Goal: Information Seeking & Learning: Learn about a topic

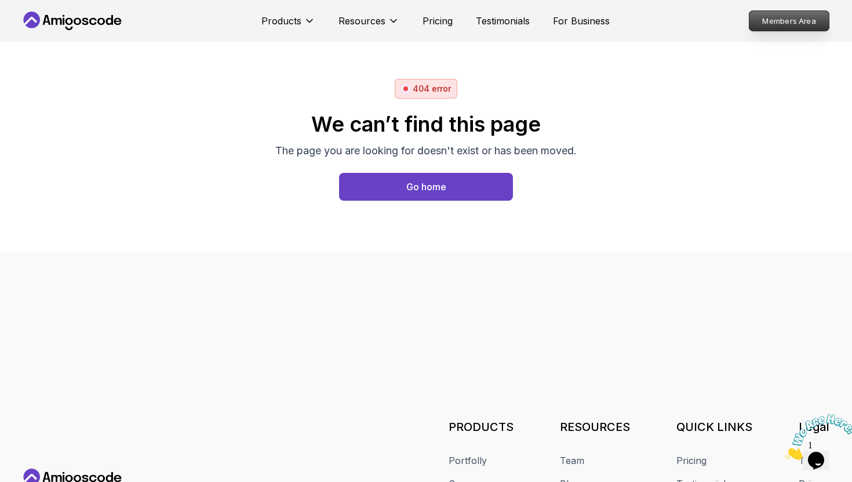
click at [776, 24] on p "Members Area" at bounding box center [790, 21] width 80 height 20
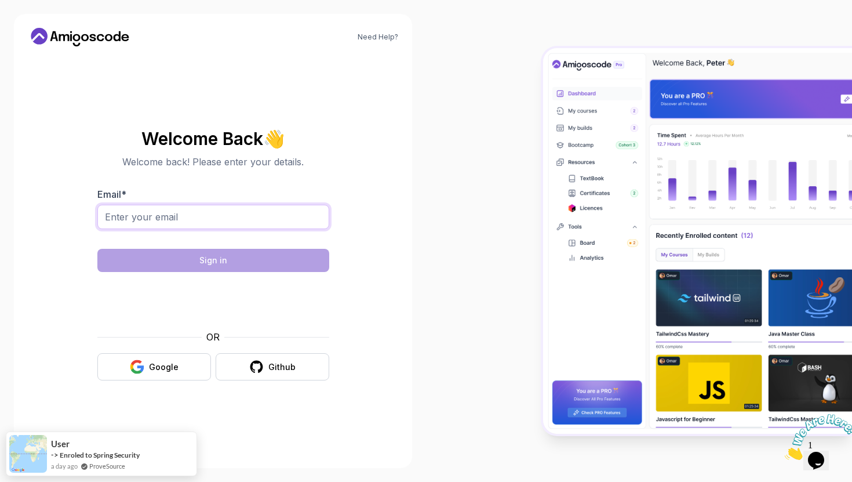
click at [171, 210] on input "Email *" at bounding box center [213, 217] width 232 height 24
type input "khansn47@gmail.com"
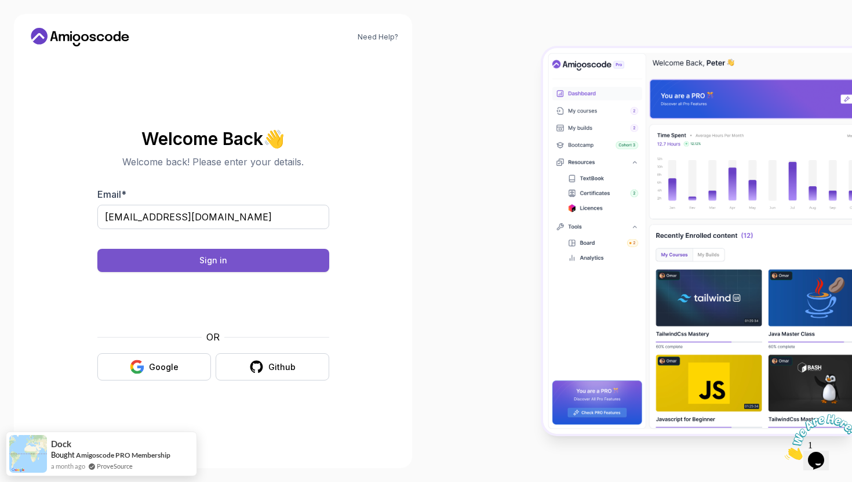
click at [231, 264] on button "Sign in" at bounding box center [213, 260] width 232 height 23
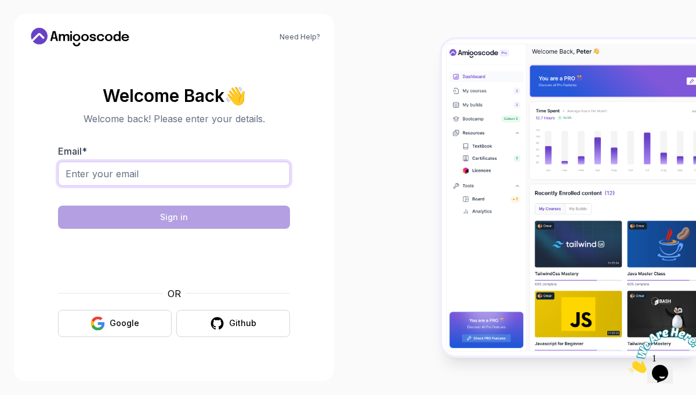
click at [176, 179] on input "Email *" at bounding box center [174, 174] width 232 height 24
type input "khansn47@gmail.com"
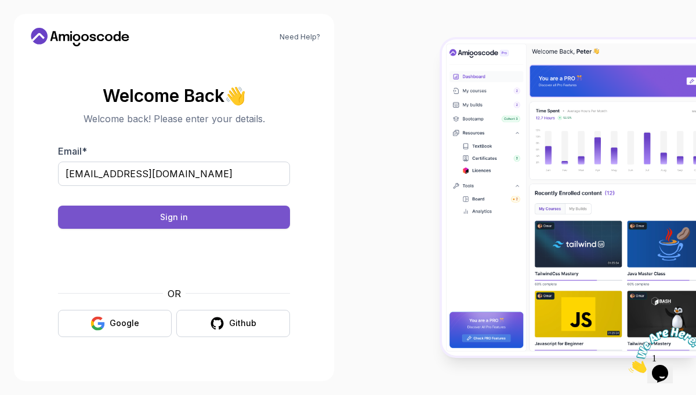
click at [196, 220] on button "Sign in" at bounding box center [174, 217] width 232 height 23
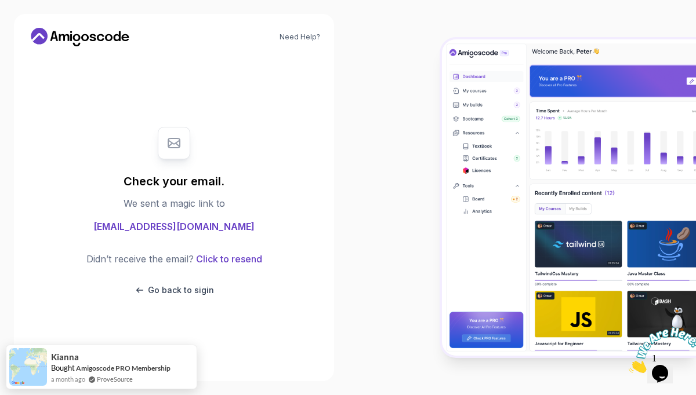
click at [196, 220] on span "khansn47@gmail.com" at bounding box center [173, 227] width 161 height 14
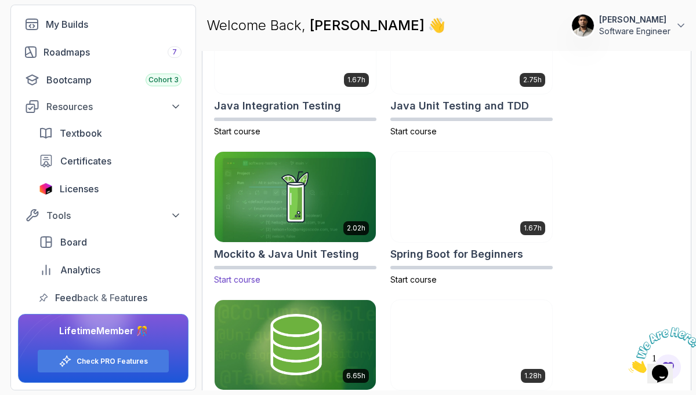
scroll to position [839, 0]
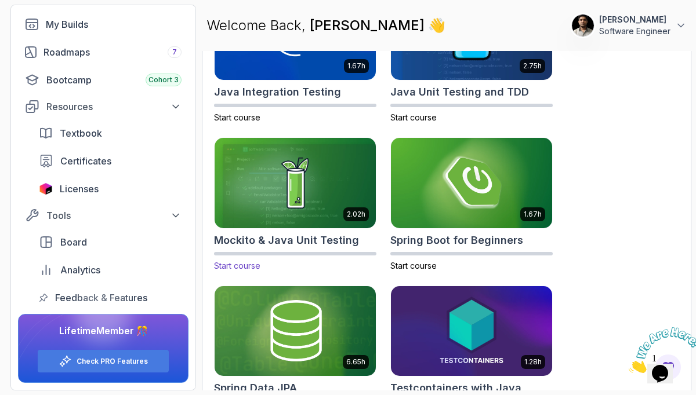
click at [310, 181] on img at bounding box center [294, 183] width 169 height 95
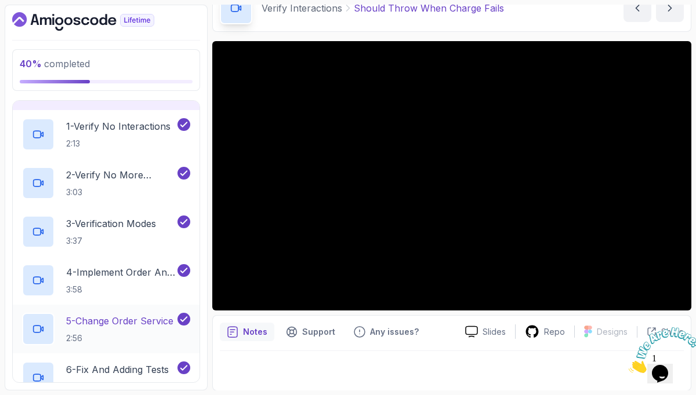
scroll to position [138, 0]
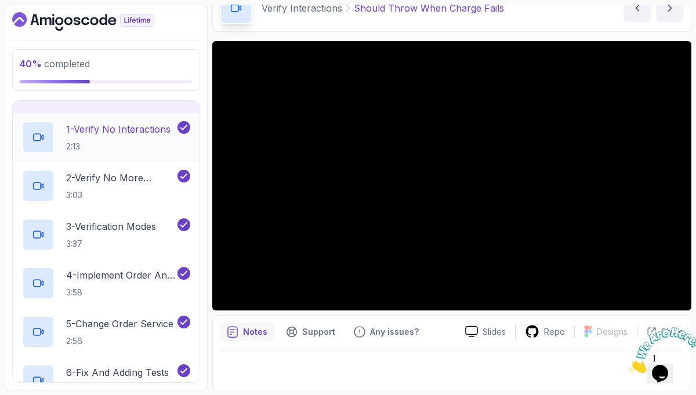
click at [147, 135] on p "1 - Verify No Interactions" at bounding box center [118, 129] width 104 height 14
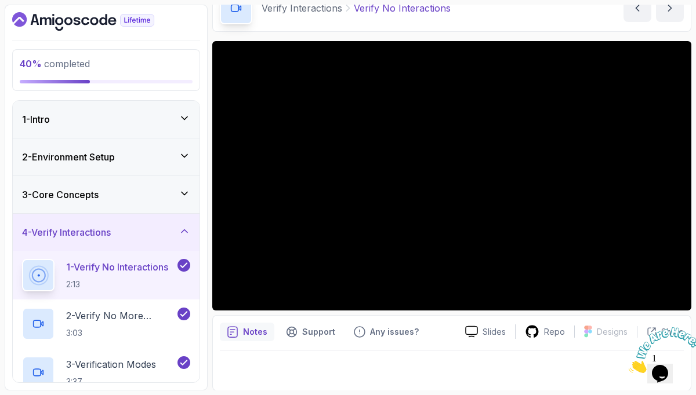
click at [124, 155] on div "2 - Environment Setup" at bounding box center [106, 157] width 168 height 14
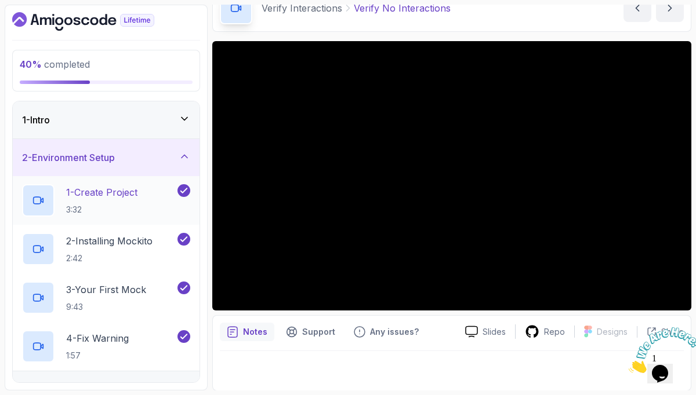
click at [121, 193] on p "1 - Create Project" at bounding box center [101, 193] width 71 height 14
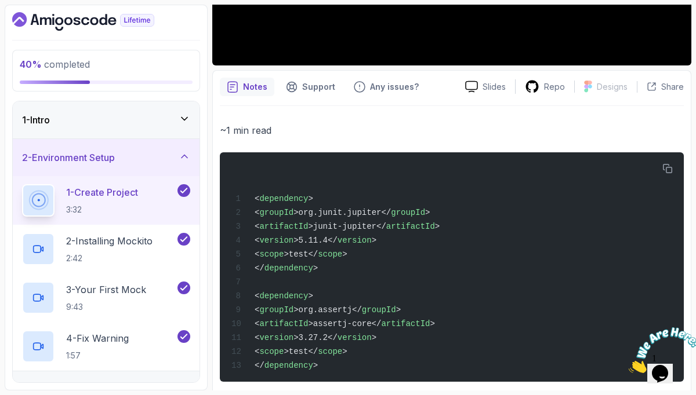
scroll to position [329, 0]
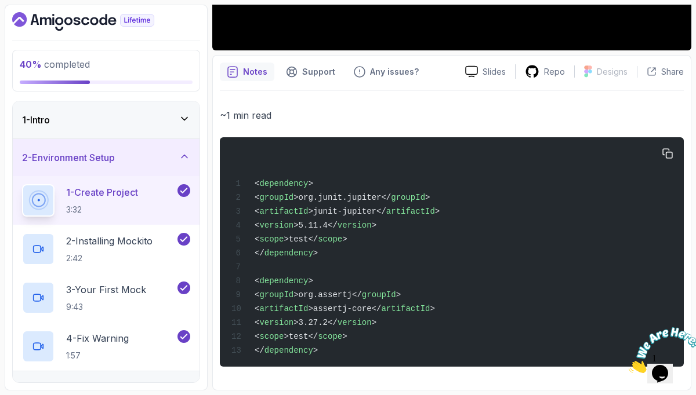
click at [326, 351] on div "< dependency > < groupId >org.junit.jupiter</ groupId > < artifactId >junit-jup…" at bounding box center [451, 252] width 445 height 216
click at [665, 151] on icon "button" at bounding box center [667, 153] width 10 height 10
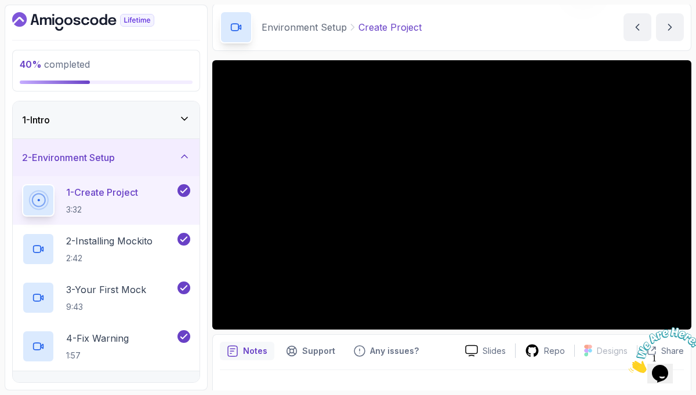
scroll to position [36, 0]
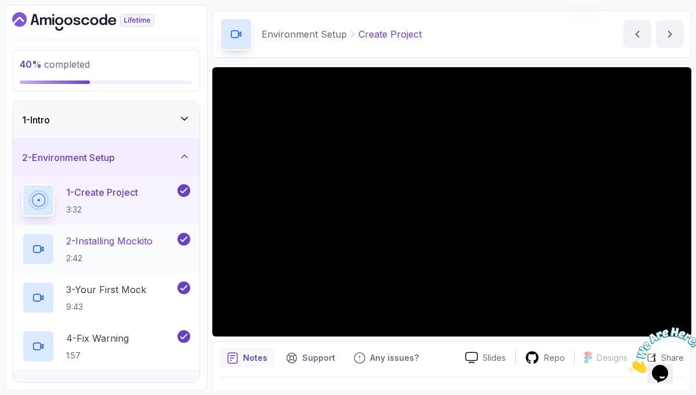
click at [115, 240] on p "2 - Installing Mockito" at bounding box center [109, 241] width 86 height 14
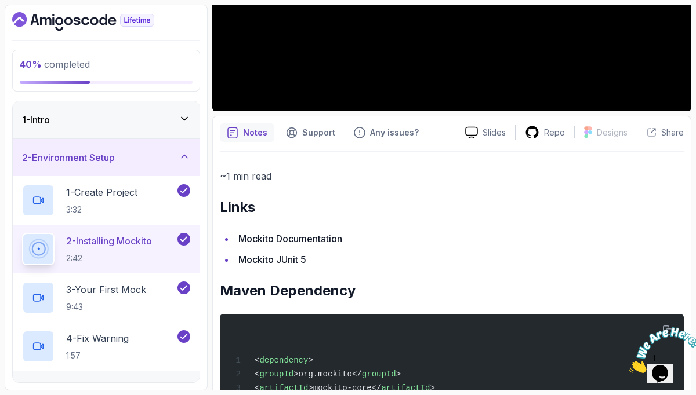
scroll to position [344, 0]
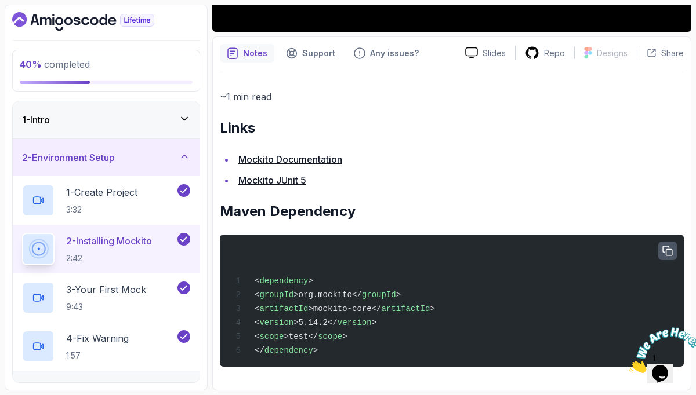
click at [666, 250] on icon "button" at bounding box center [667, 250] width 9 height 9
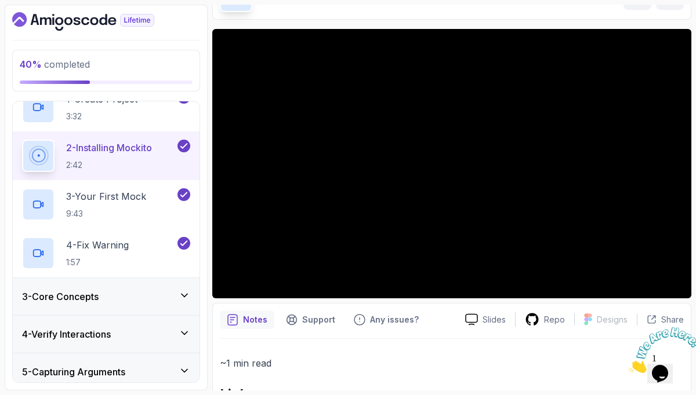
scroll to position [95, 0]
click at [114, 245] on p "4 - Fix Warning" at bounding box center [97, 244] width 63 height 14
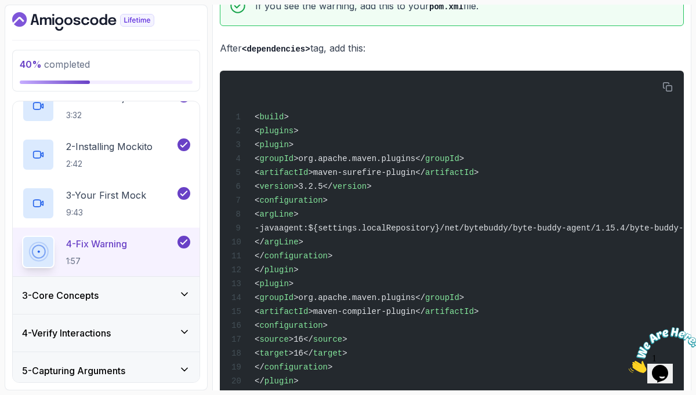
scroll to position [558, 0]
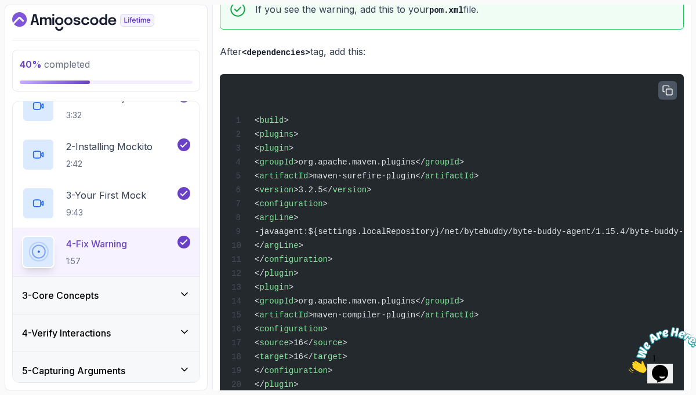
click at [665, 89] on icon "button" at bounding box center [667, 90] width 10 height 10
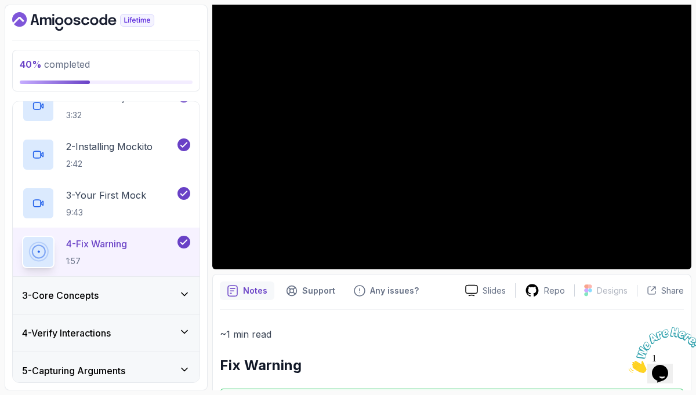
scroll to position [101, 0]
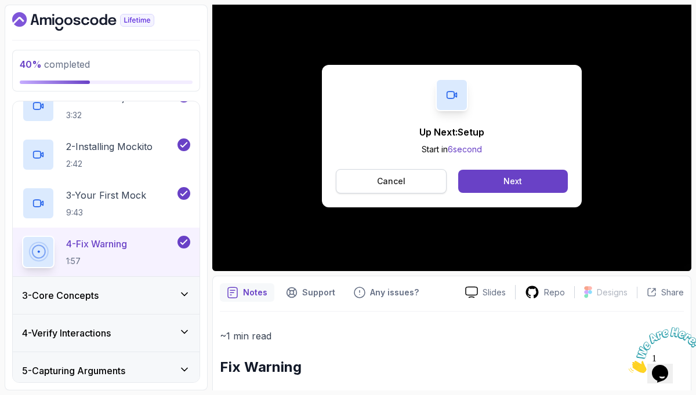
click at [388, 186] on p "Cancel" at bounding box center [391, 182] width 28 height 12
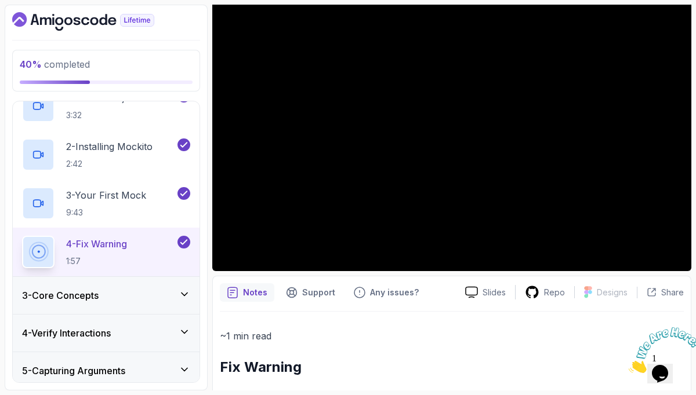
click at [127, 243] on p "4 - Fix Warning" at bounding box center [96, 244] width 61 height 14
click at [155, 249] on div "4 - Fix Warning 1:57" at bounding box center [98, 252] width 153 height 32
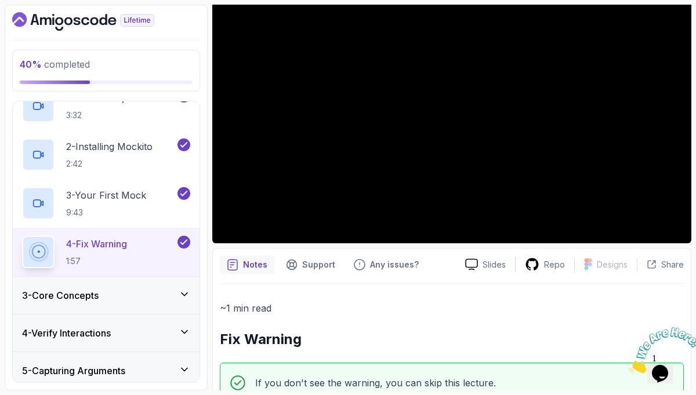
scroll to position [149, 0]
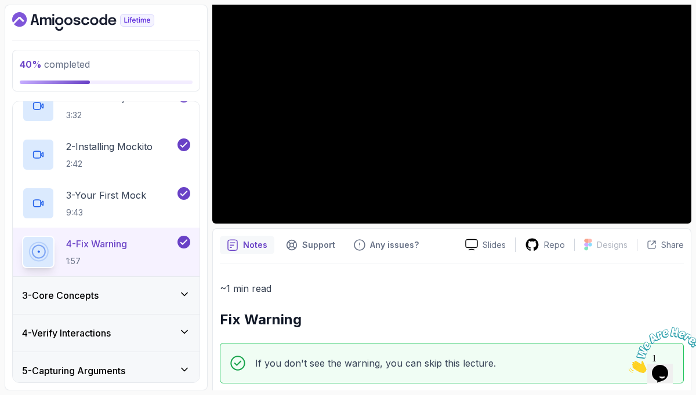
click at [107, 301] on div "3 - Core Concepts" at bounding box center [106, 296] width 168 height 14
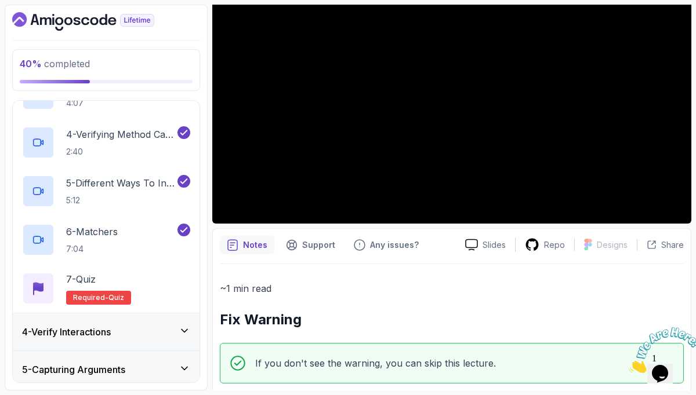
scroll to position [244, 0]
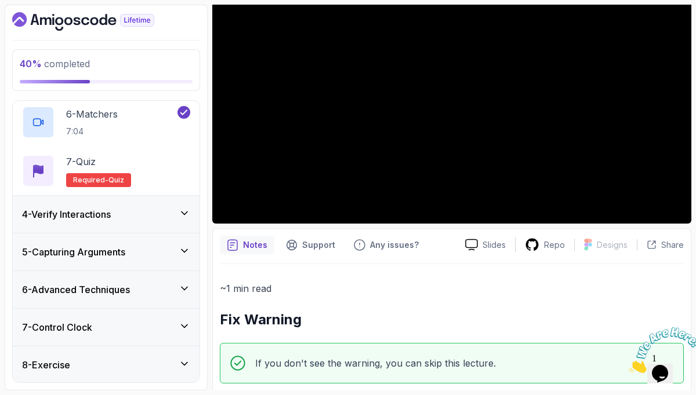
click at [104, 208] on h3 "4 - Verify Interactions" at bounding box center [66, 215] width 89 height 14
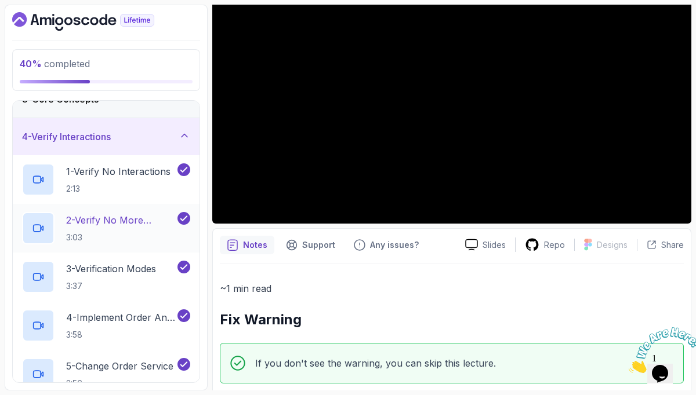
scroll to position [97, 0]
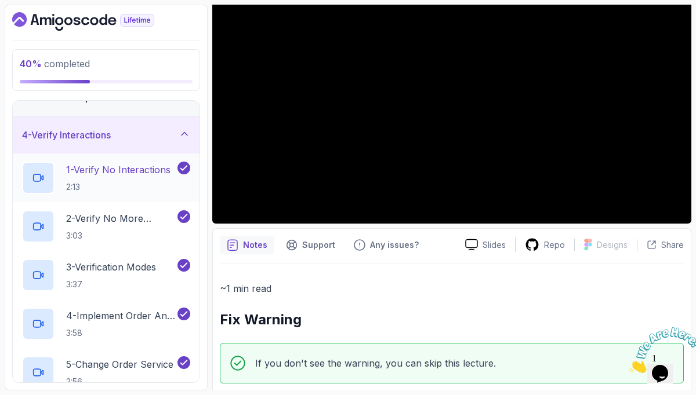
click at [129, 170] on p "1 - Verify No Interactions" at bounding box center [118, 170] width 104 height 14
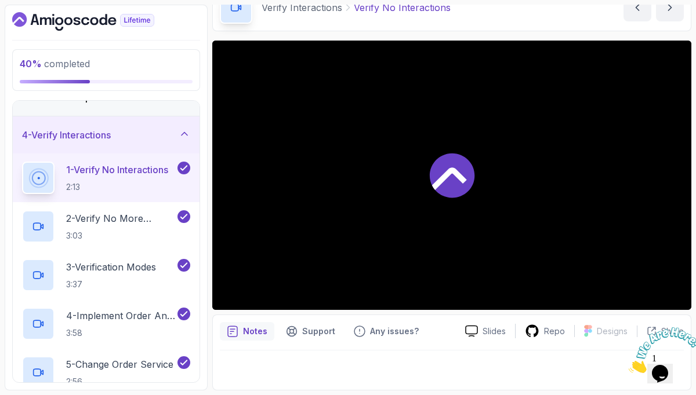
scroll to position [62, 0]
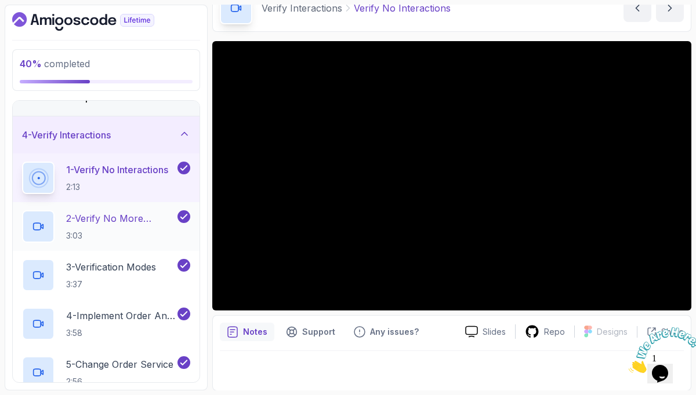
click at [141, 222] on p "2 - Verify No More Interactions" at bounding box center [120, 219] width 109 height 14
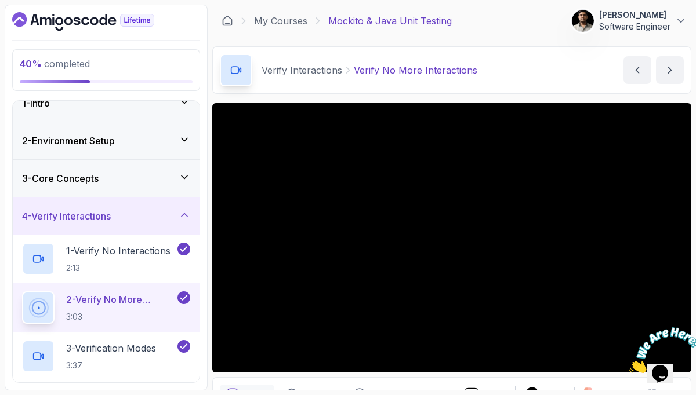
scroll to position [4, 0]
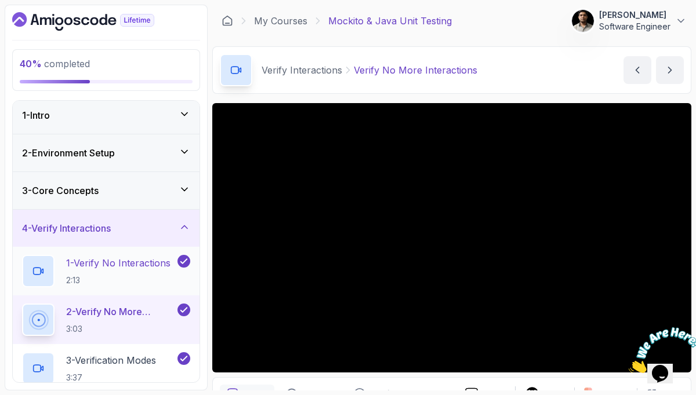
click at [115, 261] on p "1 - Verify No Interactions" at bounding box center [118, 263] width 104 height 14
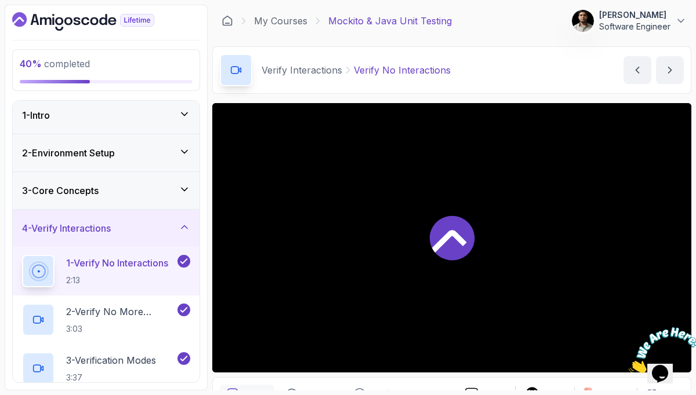
click at [151, 201] on div "3 - Core Concepts" at bounding box center [106, 190] width 187 height 37
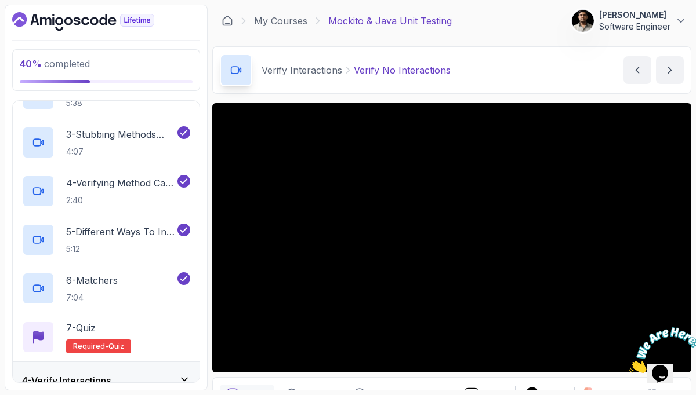
scroll to position [62, 0]
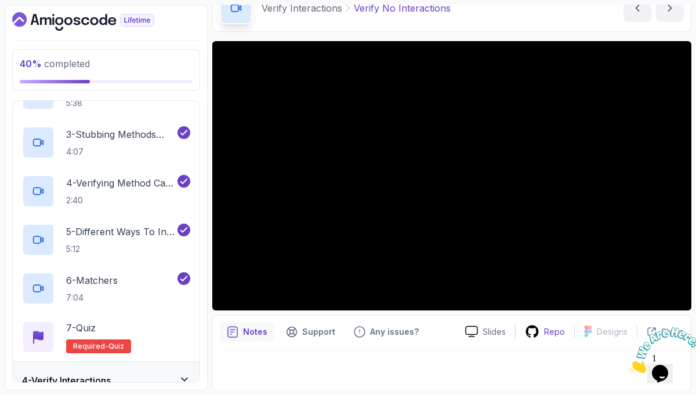
click at [550, 333] on p "Repo" at bounding box center [554, 332] width 21 height 12
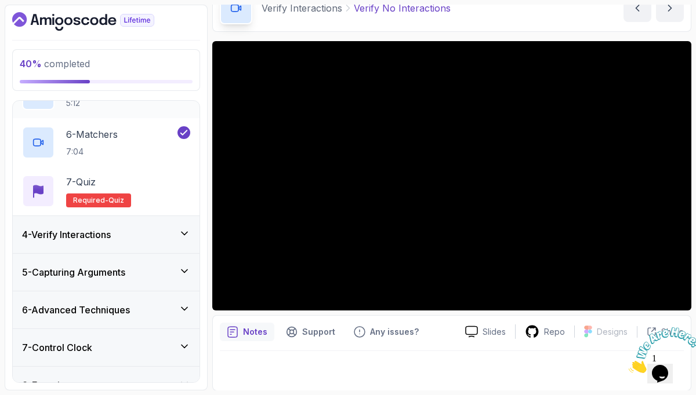
scroll to position [398, 0]
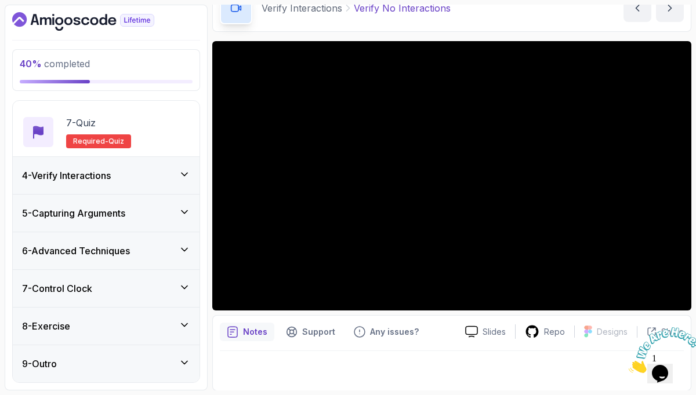
click at [85, 187] on div "4 - Verify Interactions" at bounding box center [106, 175] width 187 height 37
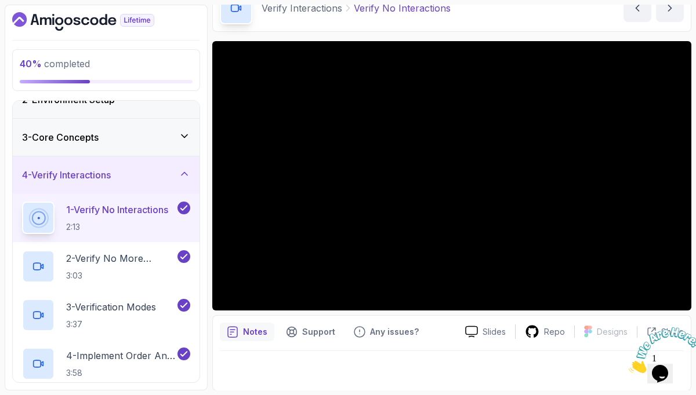
click at [106, 217] on h2 "1 - Verify No Interactions 2:13" at bounding box center [117, 218] width 102 height 30
click at [117, 260] on p "2 - Verify No More Interactions" at bounding box center [120, 259] width 109 height 14
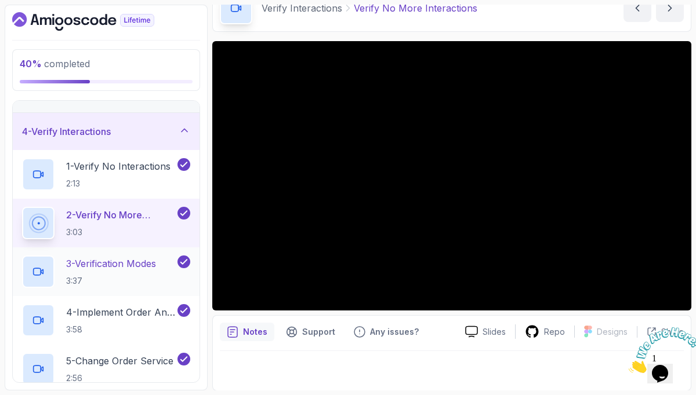
scroll to position [117, 0]
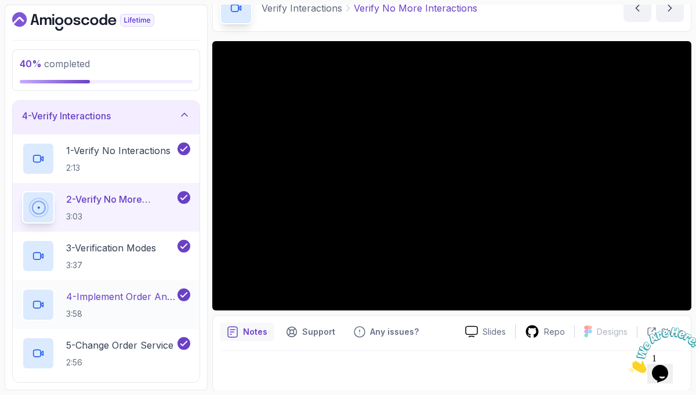
click at [120, 292] on p "4 - Implement Order And Repository Classes" at bounding box center [120, 297] width 109 height 14
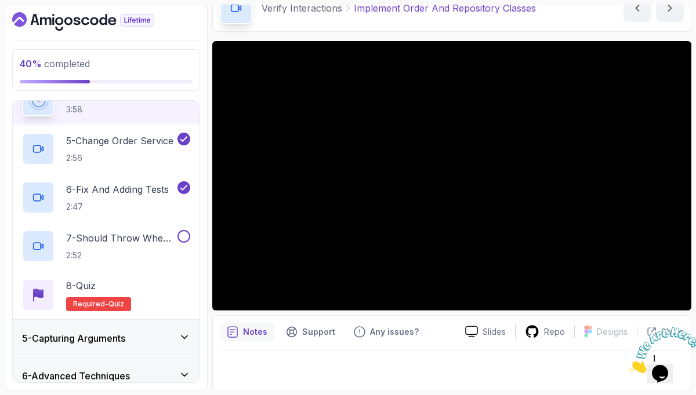
scroll to position [446, 0]
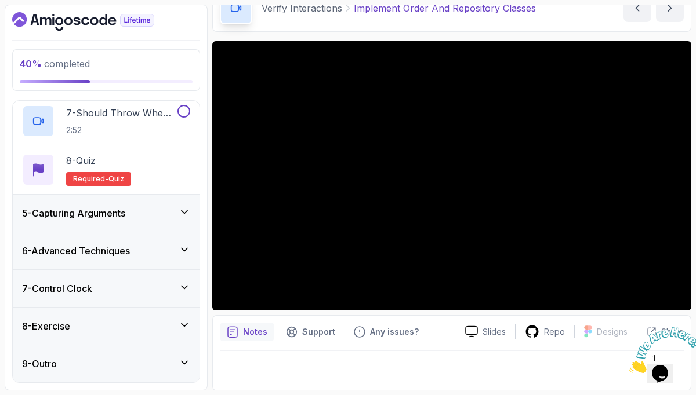
click at [158, 220] on div "5 - Capturing Arguments" at bounding box center [106, 213] width 187 height 37
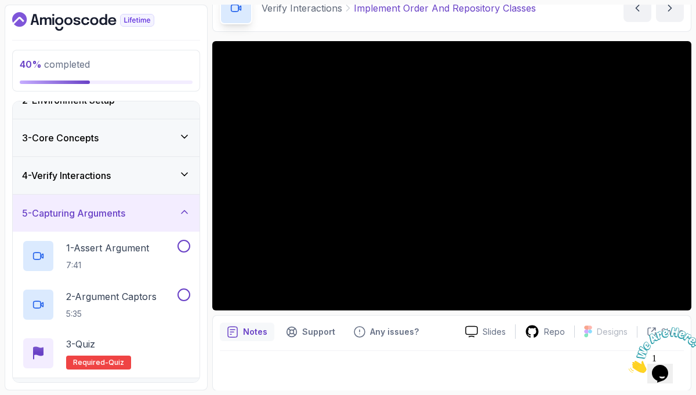
scroll to position [0, 0]
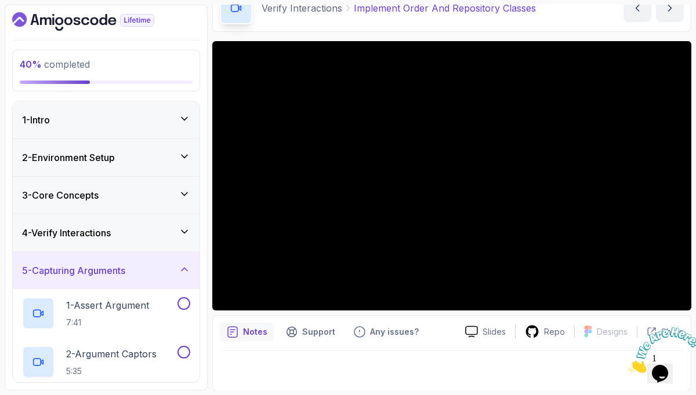
click at [13, 252] on button "5 - Capturing Arguments" at bounding box center [106, 270] width 187 height 37
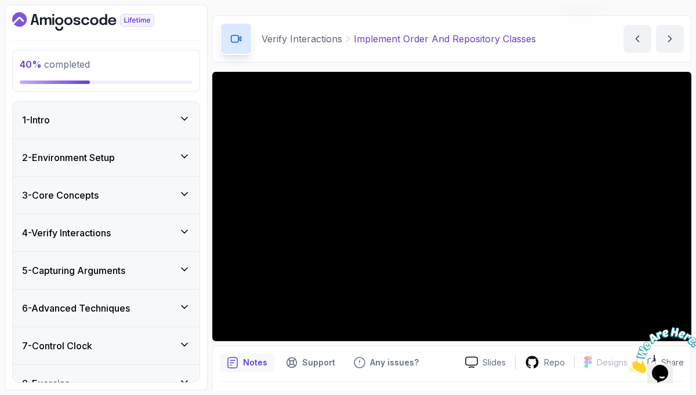
scroll to position [57, 0]
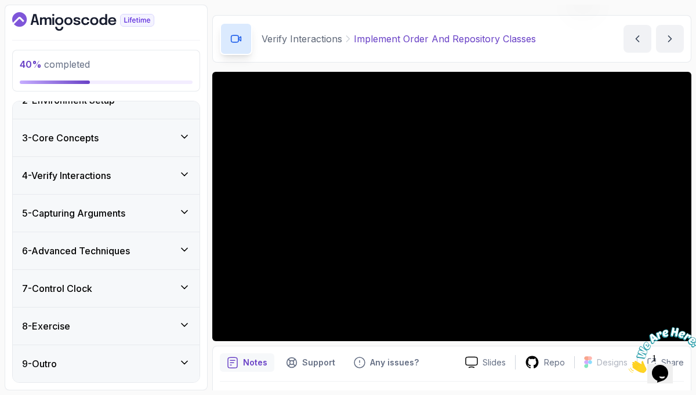
click at [104, 179] on h3 "4 - Verify Interactions" at bounding box center [66, 176] width 89 height 14
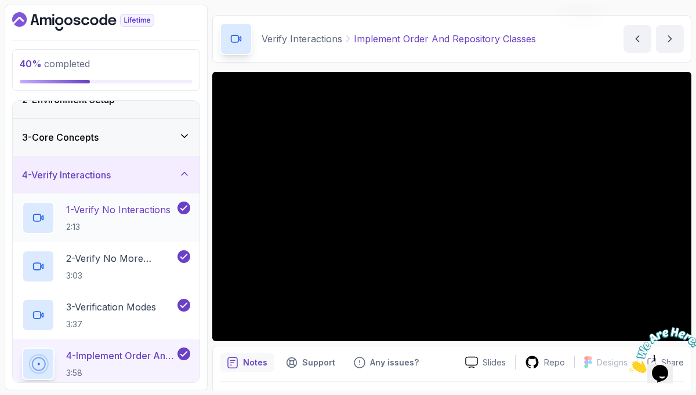
click at [111, 212] on p "1 - Verify No Interactions" at bounding box center [118, 210] width 104 height 14
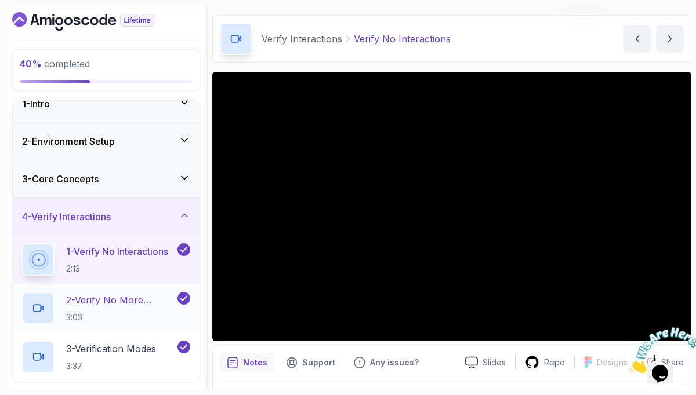
scroll to position [14, 0]
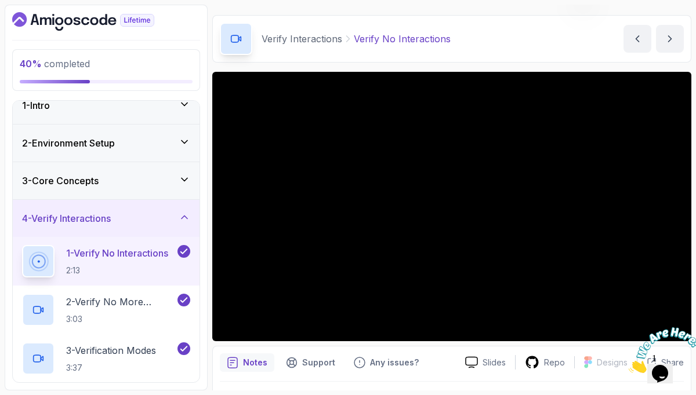
click at [173, 181] on div "3 - Core Concepts" at bounding box center [106, 181] width 168 height 14
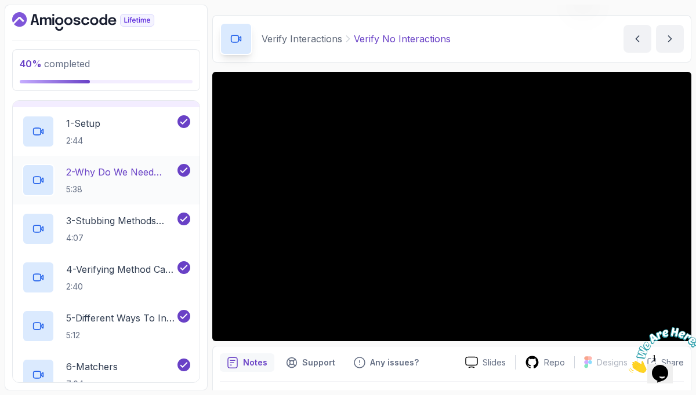
scroll to position [111, 0]
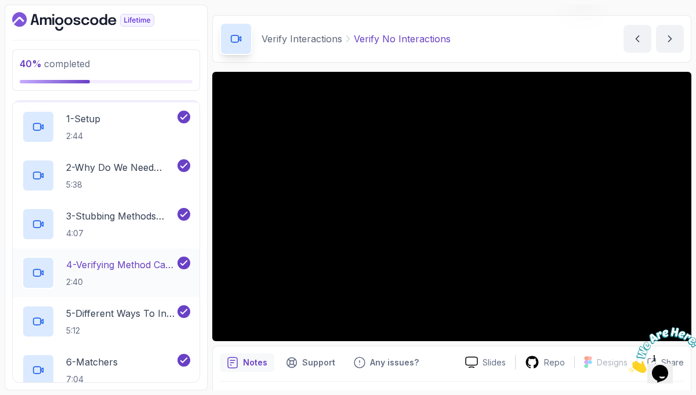
click at [138, 277] on p "2:40" at bounding box center [120, 283] width 109 height 12
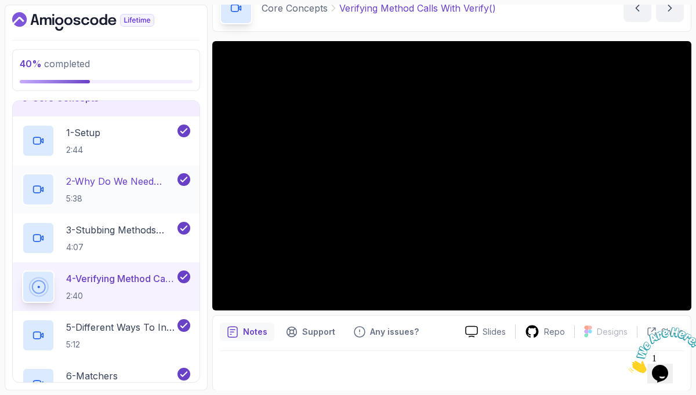
scroll to position [126, 0]
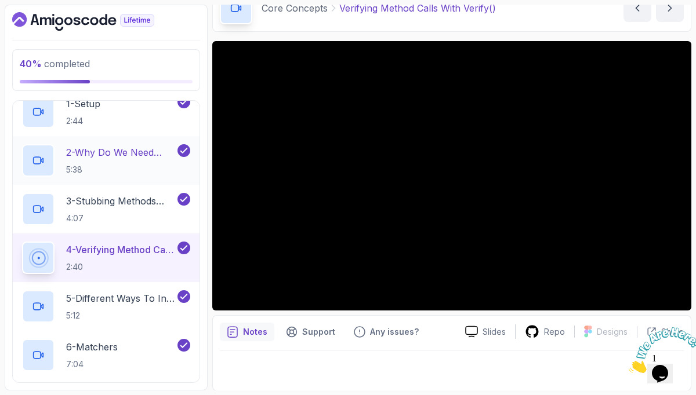
click at [117, 157] on p "2 - Why Do We Need Mocks" at bounding box center [120, 153] width 109 height 14
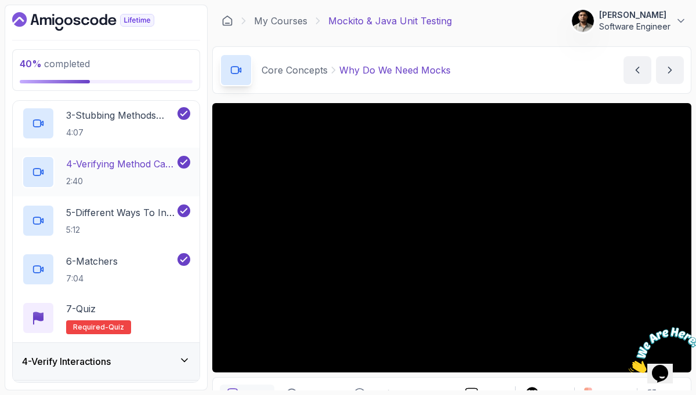
scroll to position [216, 0]
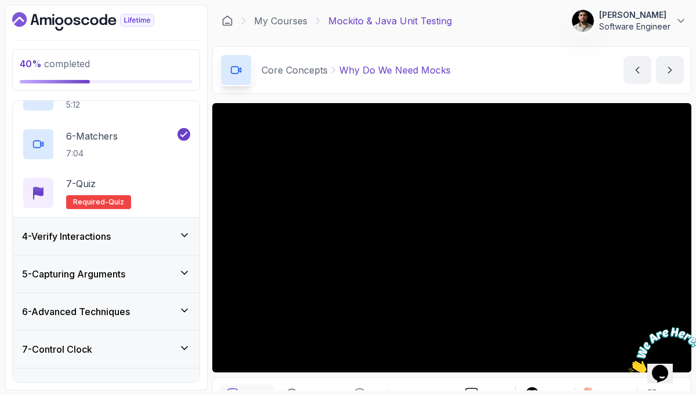
click at [135, 238] on div "4 - Verify Interactions" at bounding box center [106, 237] width 168 height 14
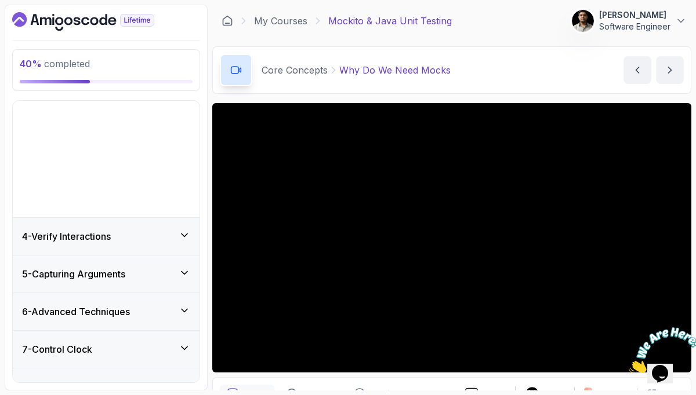
scroll to position [57, 0]
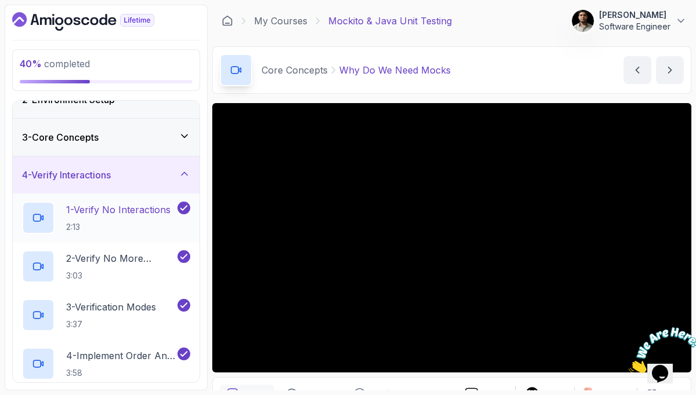
click at [125, 212] on p "1 - Verify No Interactions" at bounding box center [118, 210] width 104 height 14
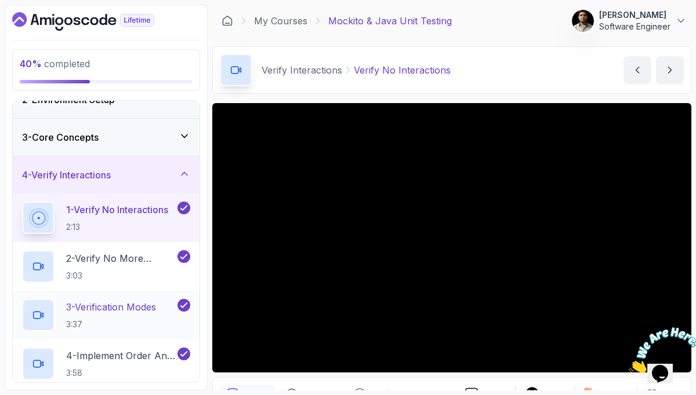
click at [76, 331] on div "3 - Verification Modes 3:37" at bounding box center [98, 315] width 153 height 32
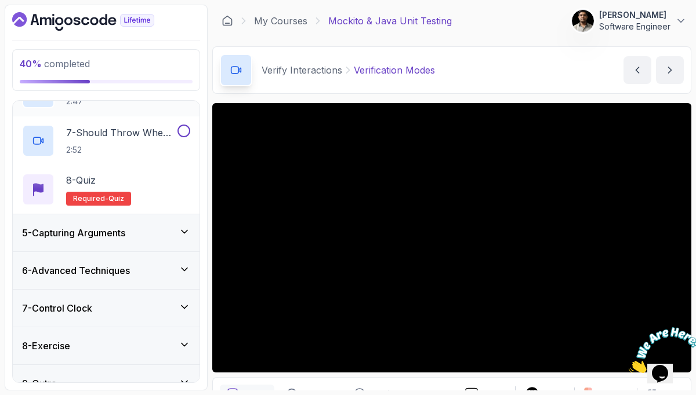
scroll to position [446, 0]
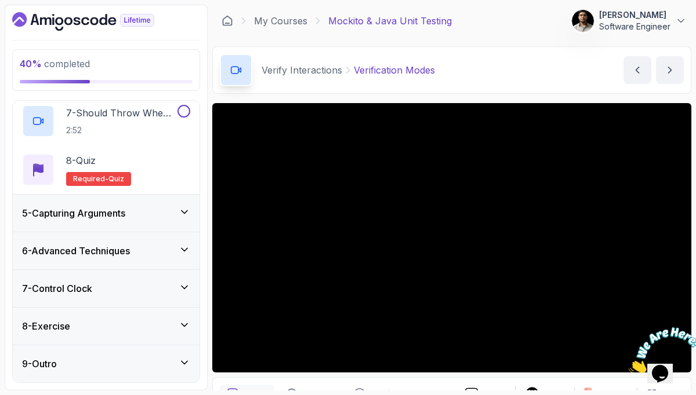
click at [139, 210] on div "5 - Capturing Arguments" at bounding box center [106, 213] width 168 height 14
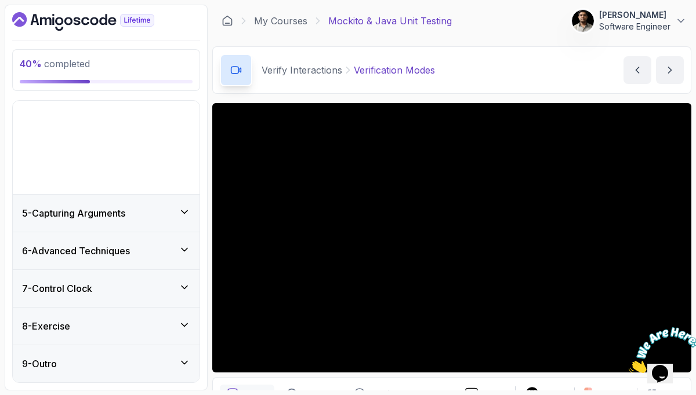
scroll to position [57, 0]
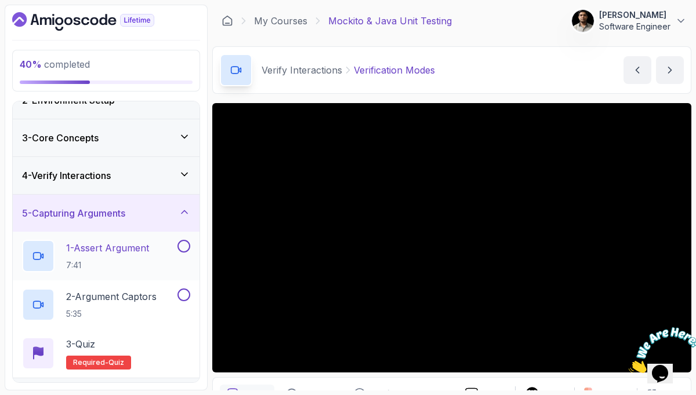
click at [139, 248] on p "1 - Assert Argument" at bounding box center [107, 248] width 83 height 14
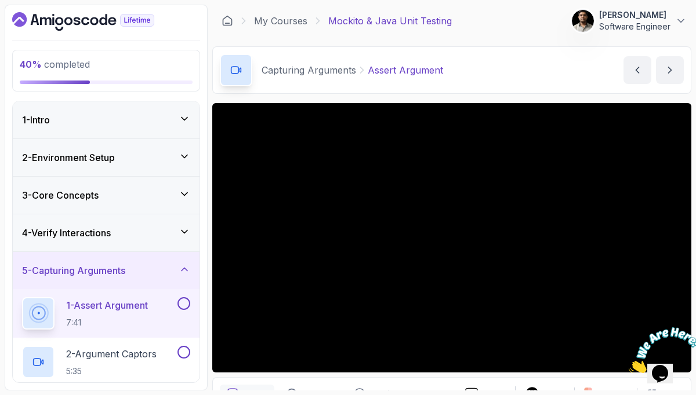
click at [97, 234] on h3 "4 - Verify Interactions" at bounding box center [66, 233] width 89 height 14
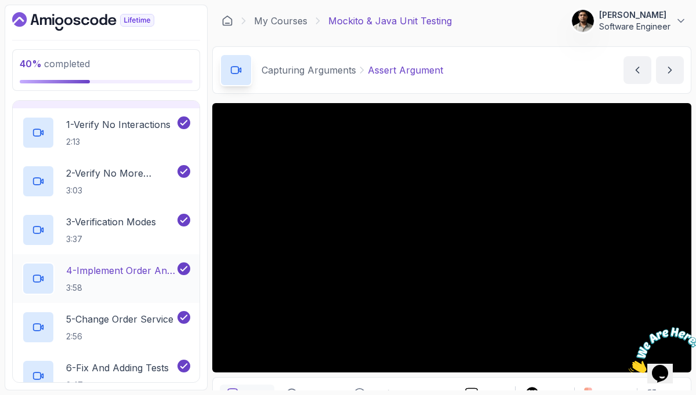
scroll to position [128, 0]
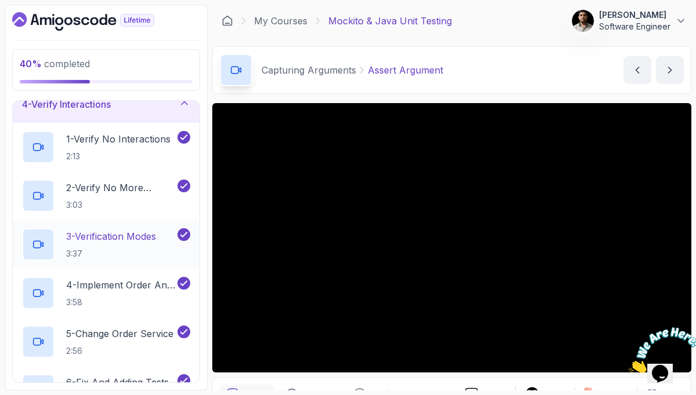
click at [118, 237] on p "3 - Verification Modes" at bounding box center [111, 237] width 90 height 14
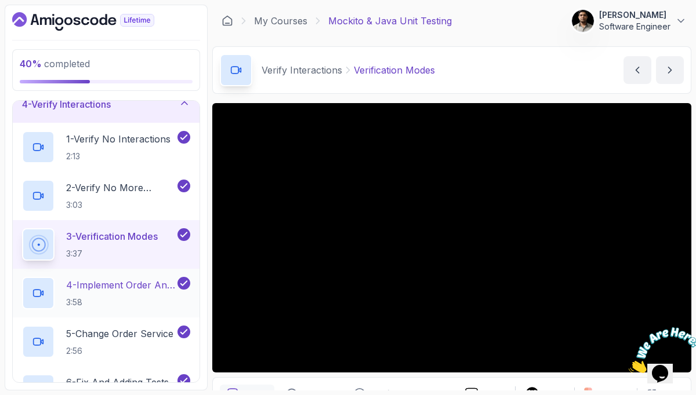
click at [124, 284] on p "4 - Implement Order And Repository Classes" at bounding box center [120, 285] width 109 height 14
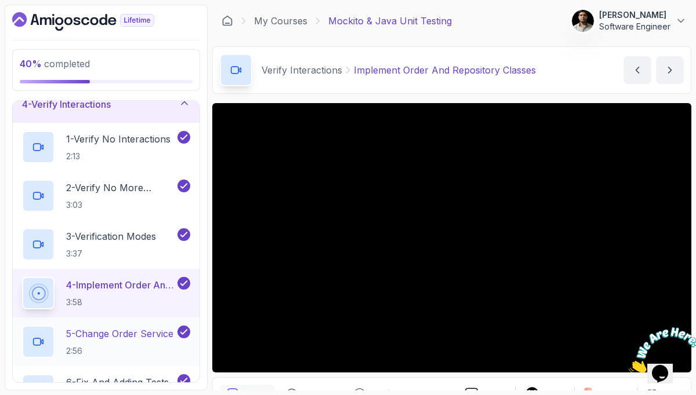
click at [106, 333] on p "5 - Change Order Service" at bounding box center [119, 334] width 107 height 14
